Goal: Transaction & Acquisition: Purchase product/service

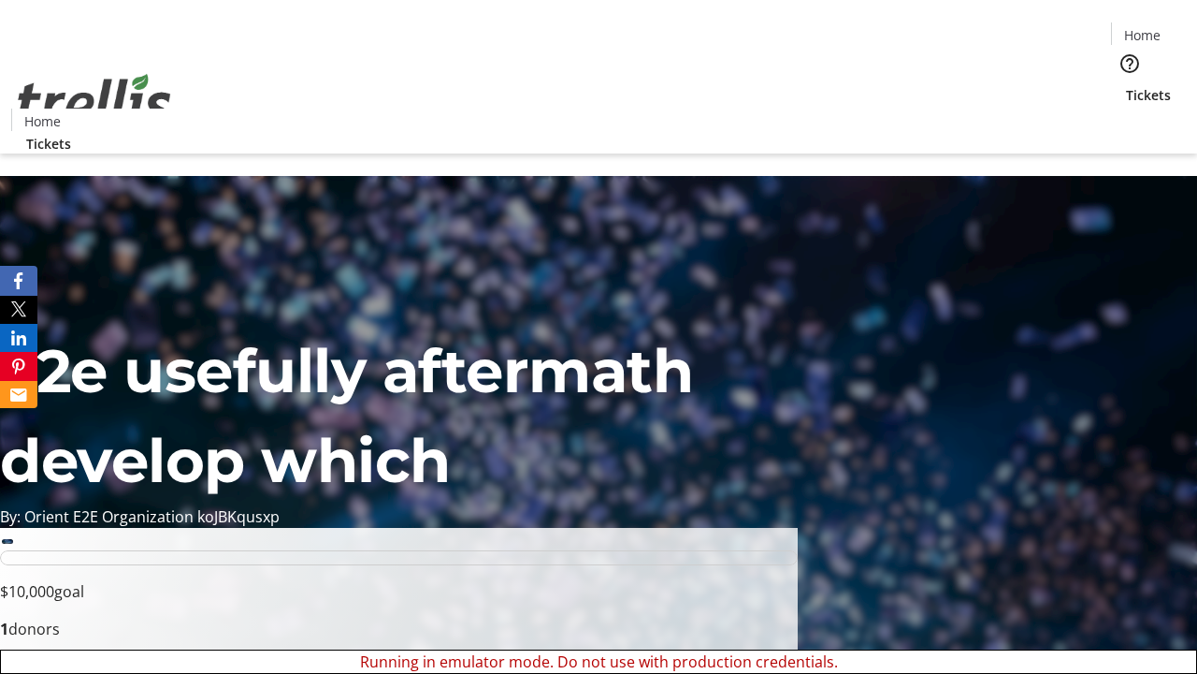
click at [1144, 28] on span "Sign Up" at bounding box center [1151, 26] width 54 height 22
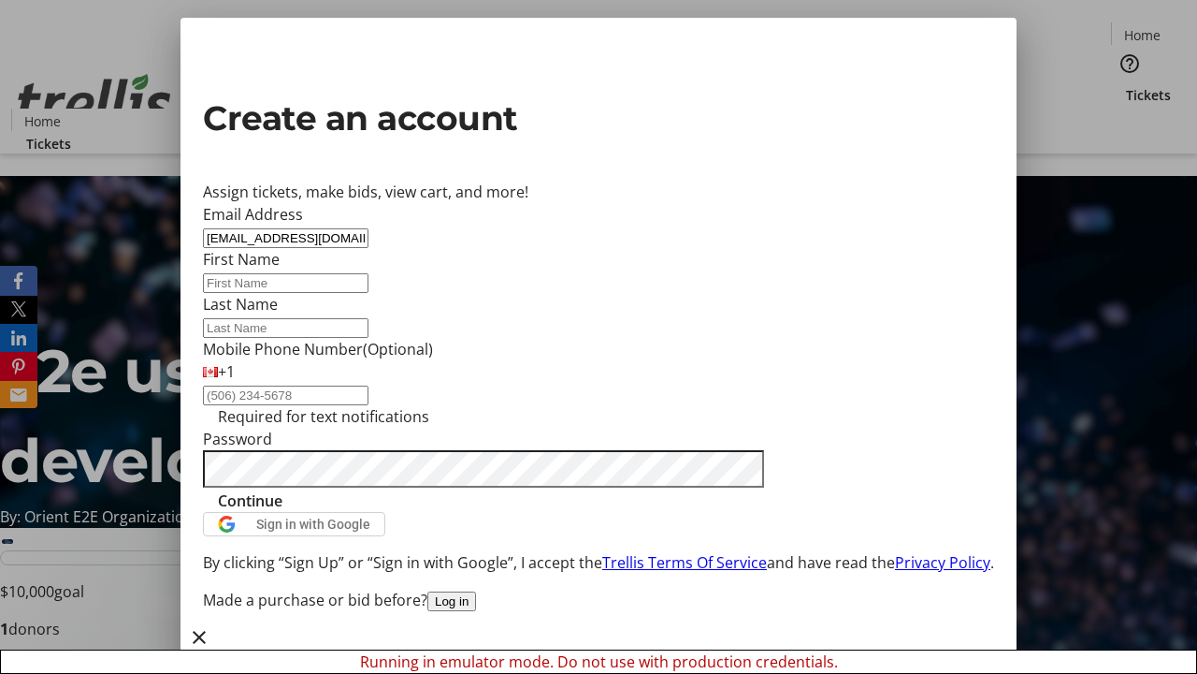
type input "[EMAIL_ADDRESS][DOMAIN_NAME]"
type input "[PERSON_NAME]"
click at [283, 512] on span "Continue" at bounding box center [250, 500] width 65 height 22
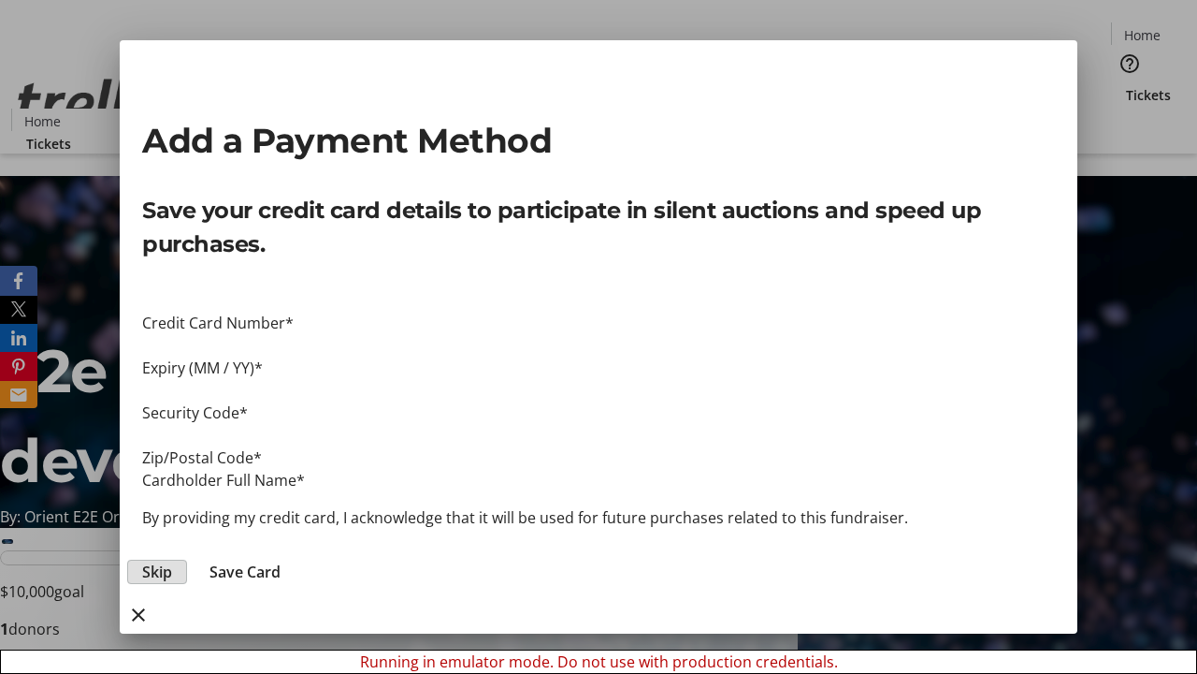
click at [172, 560] on span "Skip" at bounding box center [157, 571] width 30 height 22
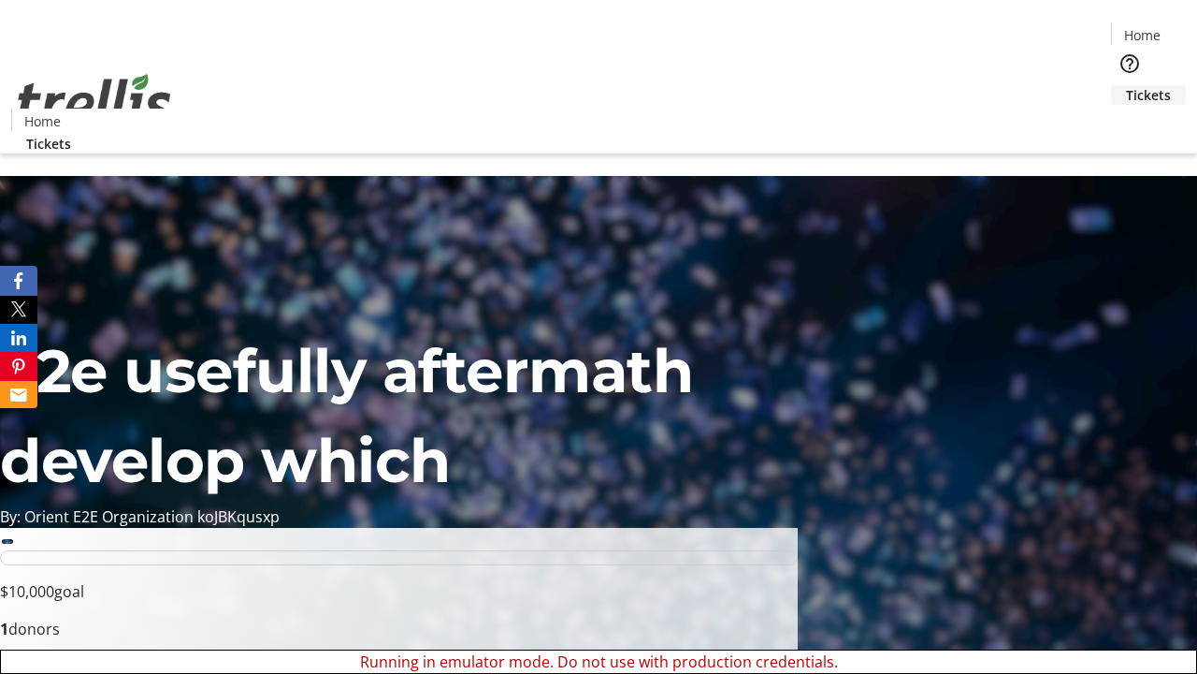
click at [1126, 85] on span "Tickets" at bounding box center [1148, 95] width 45 height 20
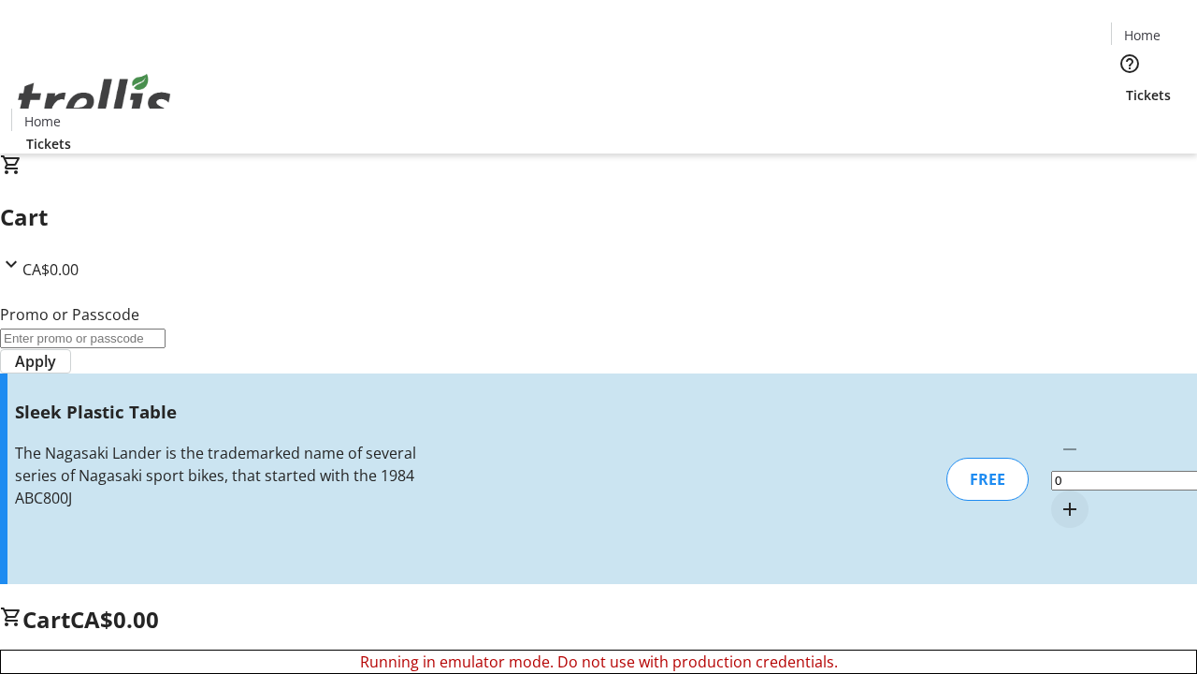
click at [1059, 498] on mat-icon "Increment by one" at bounding box center [1070, 509] width 22 height 22
type input "1"
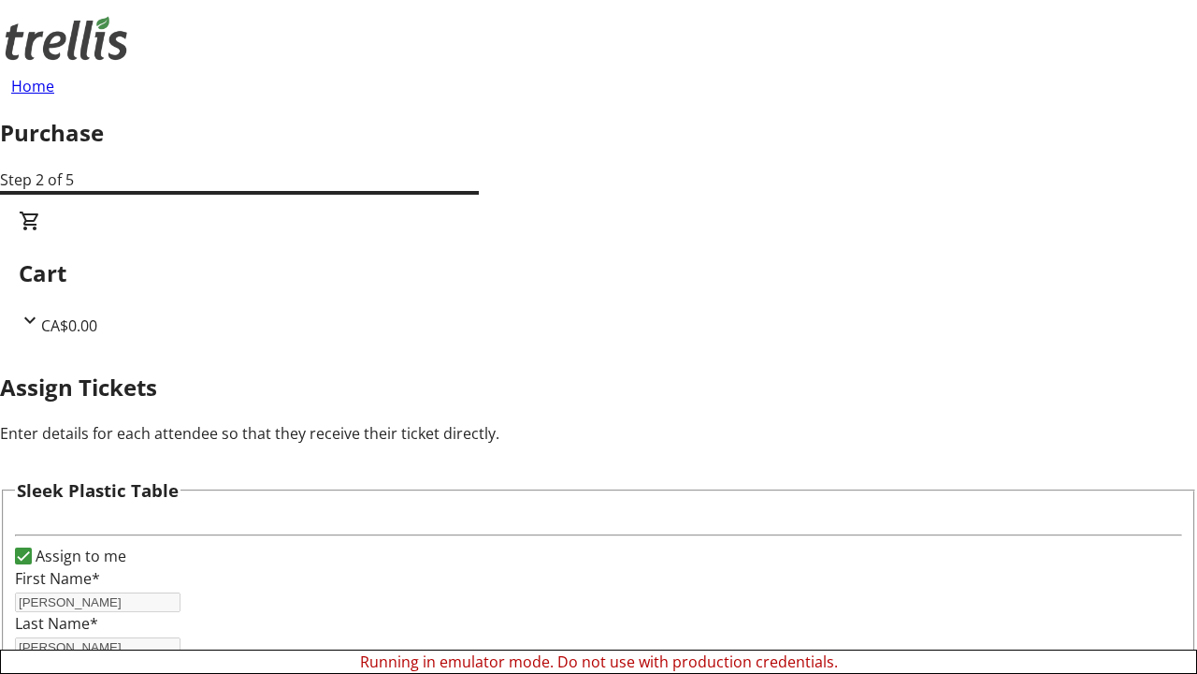
scroll to position [113, 0]
